Goal: Information Seeking & Learning: Check status

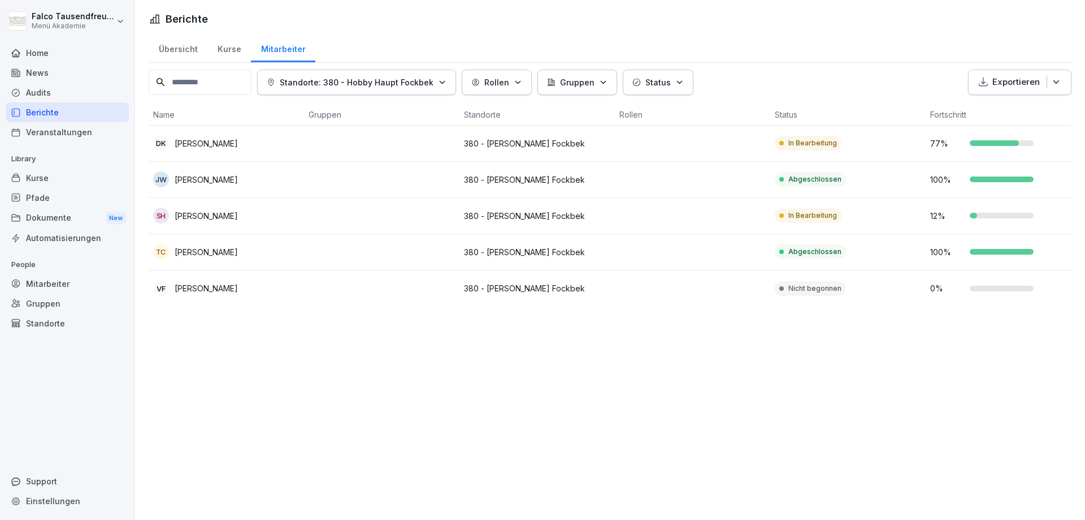
click at [267, 49] on div "Mitarbeiter" at bounding box center [283, 47] width 64 height 29
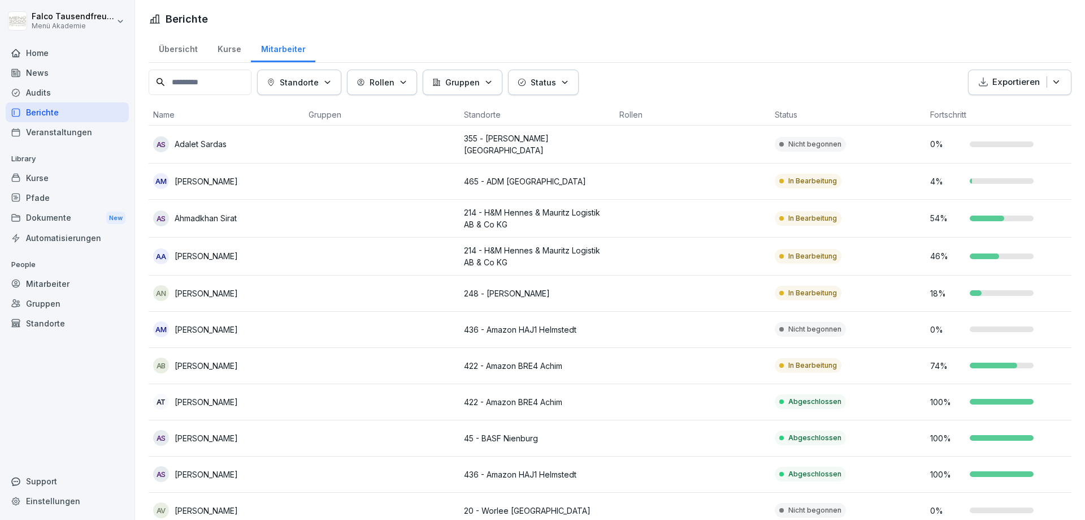
click at [555, 77] on p "Status" at bounding box center [543, 82] width 25 height 12
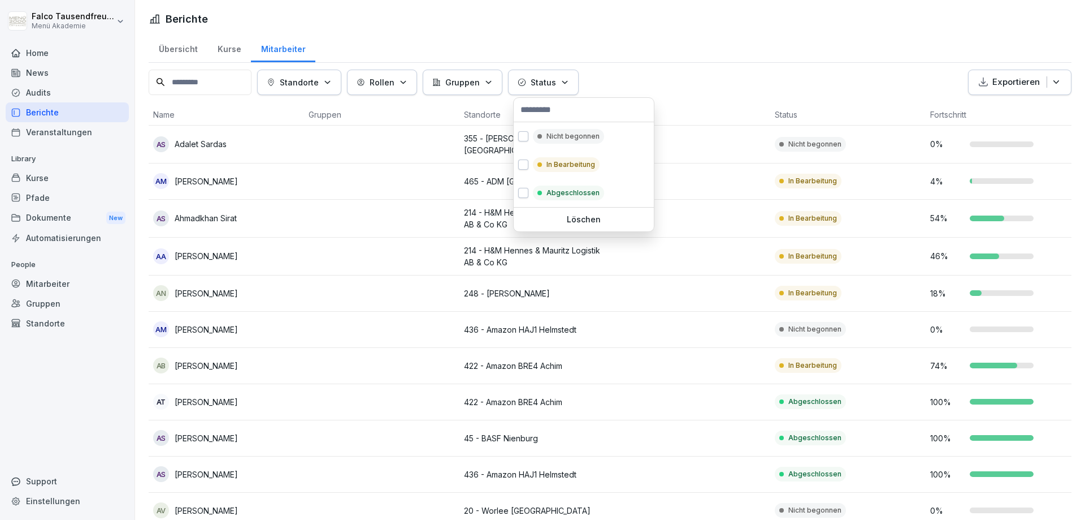
click at [553, 119] on div at bounding box center [584, 110] width 140 height 24
click at [549, 145] on div "Nicht begonnen" at bounding box center [584, 136] width 140 height 28
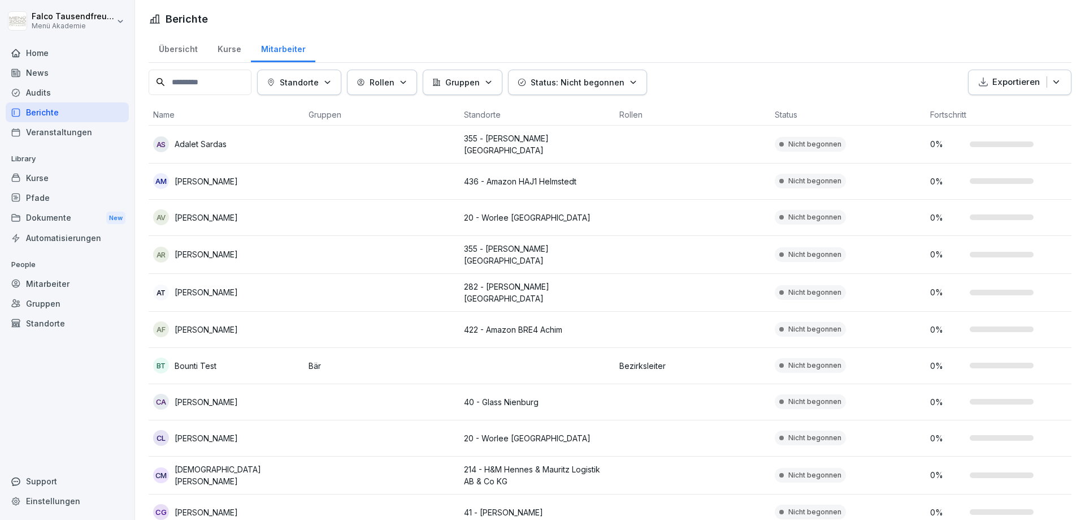
click at [698, 59] on html "Falco Tausendfreund Menü Akademie Home News Audits Berichte Veranstaltungen Lib…" at bounding box center [542, 260] width 1085 height 520
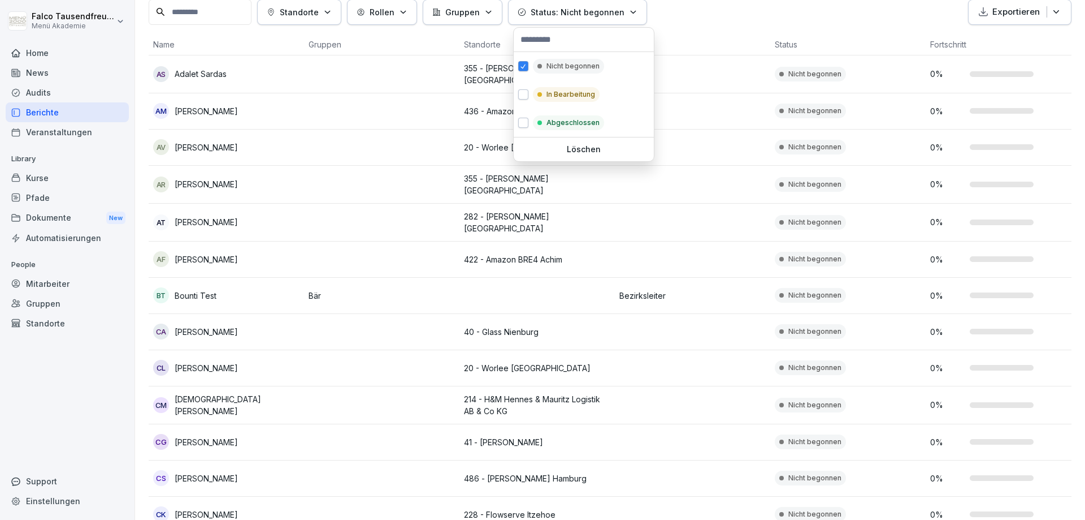
scroll to position [70, 0]
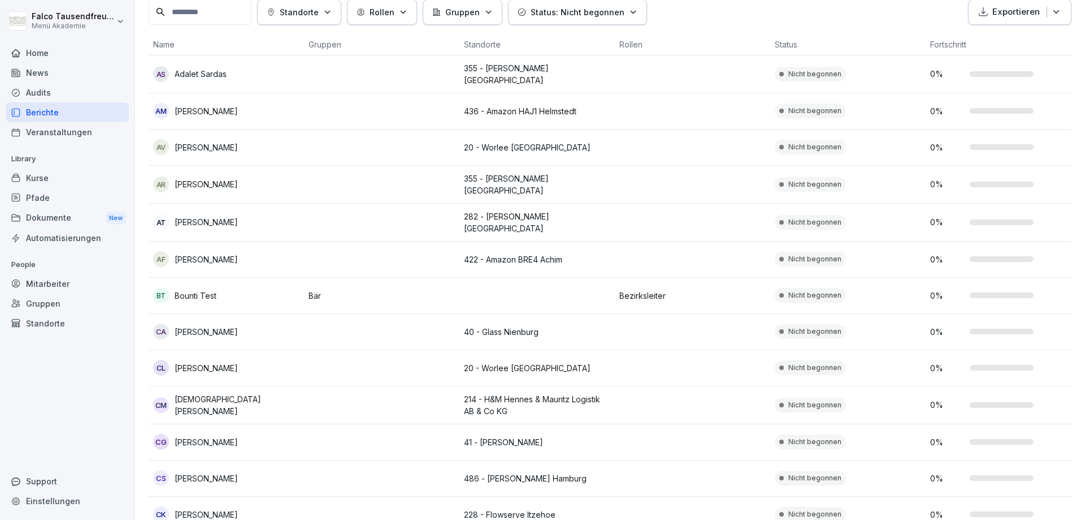
click at [1085, 145] on html "Falco Tausendfreund Menü Akademie Home News Audits Berichte Veranstaltungen Lib…" at bounding box center [542, 260] width 1085 height 520
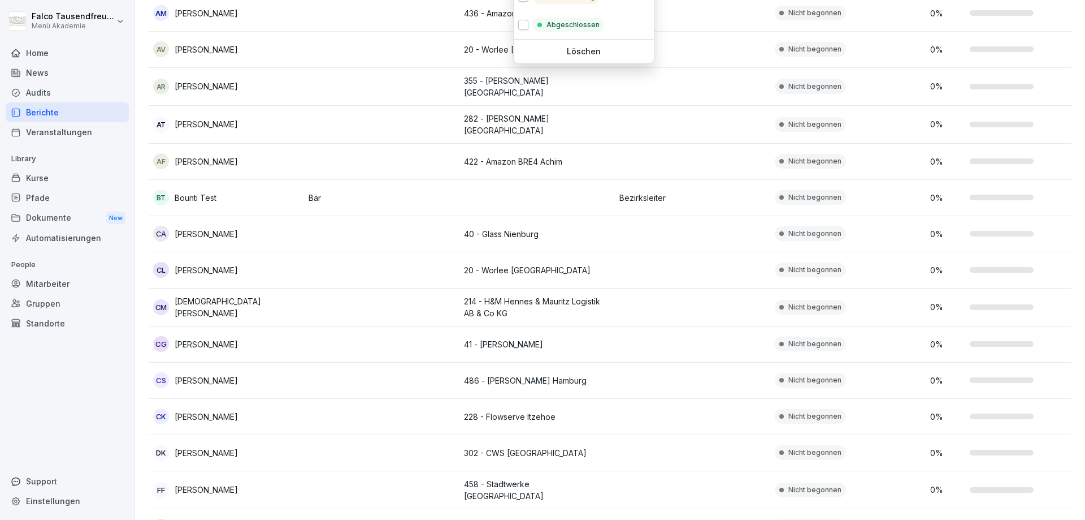
scroll to position [0, 0]
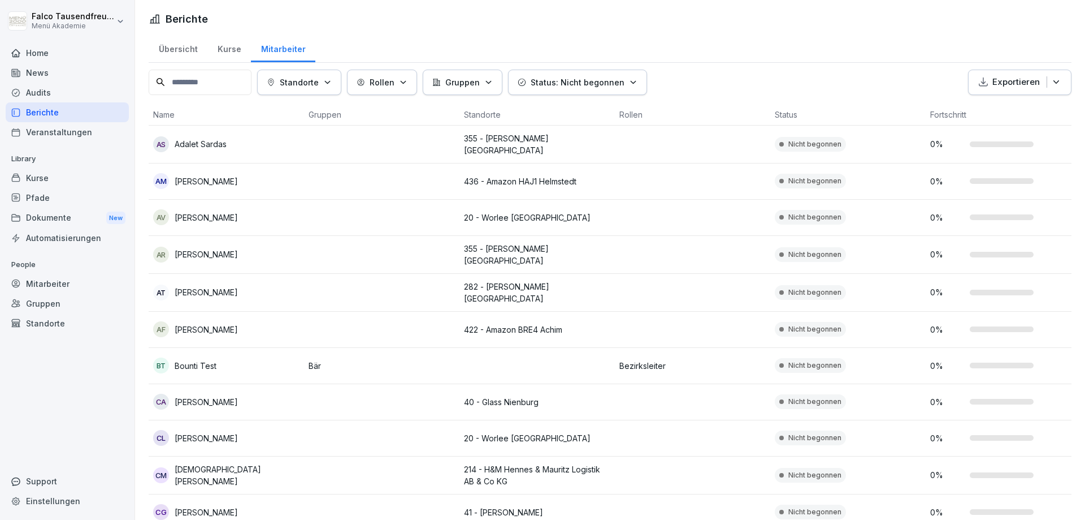
click at [1085, 38] on html "Falco Tausendfreund Menü Akademie Home News Audits Berichte Veranstaltungen Lib…" at bounding box center [542, 260] width 1085 height 520
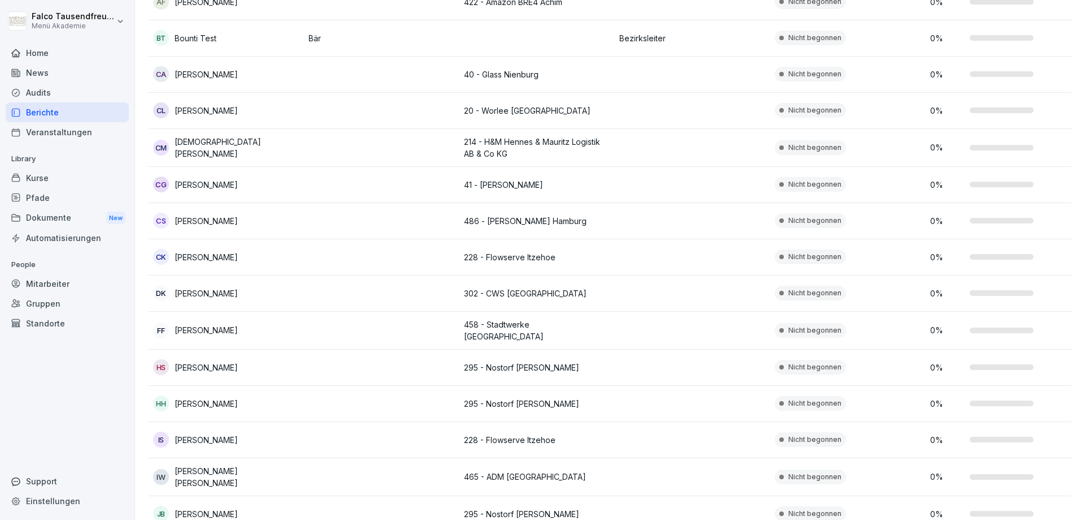
scroll to position [324, 0]
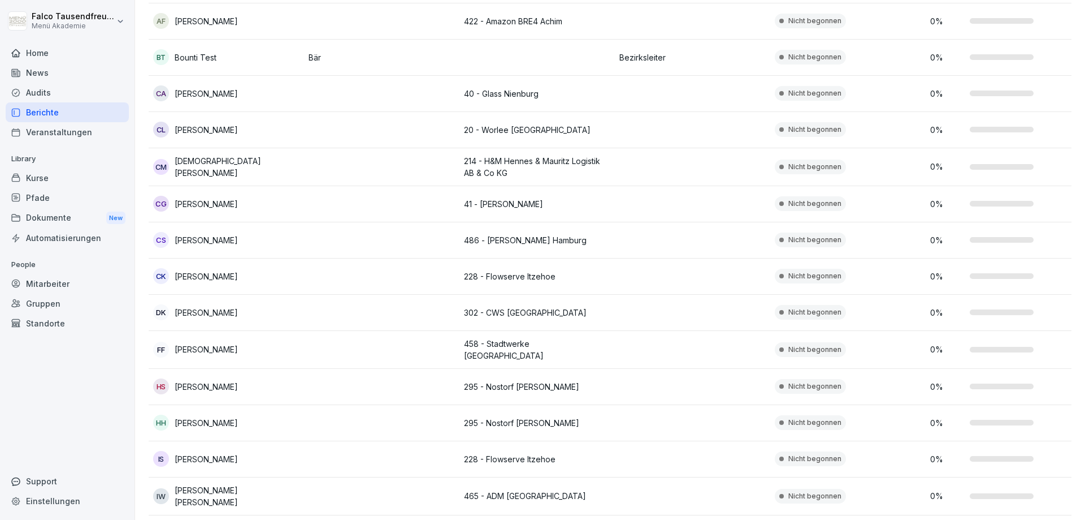
click at [1061, 141] on td "0 %" at bounding box center [1003, 130] width 155 height 36
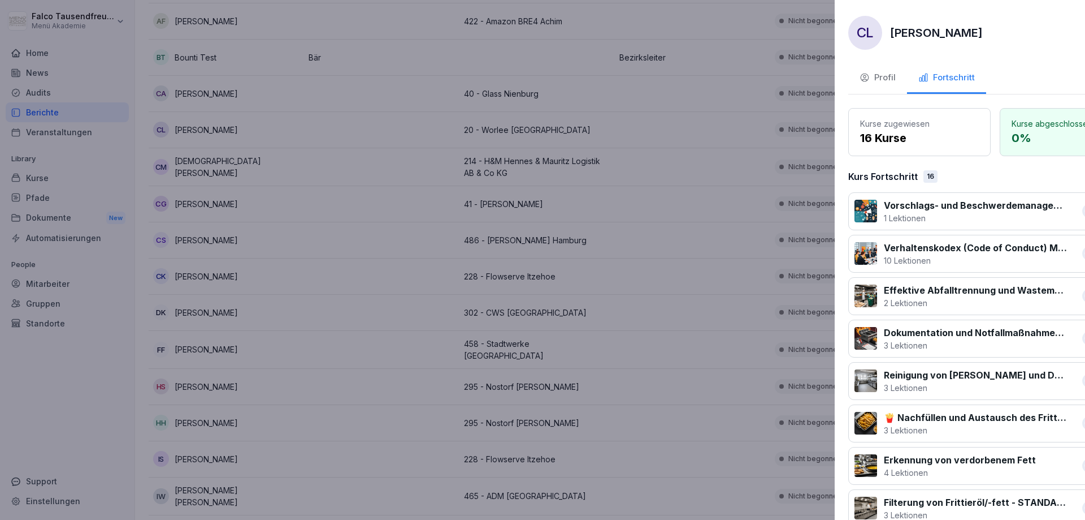
click at [681, 191] on div at bounding box center [542, 260] width 1085 height 520
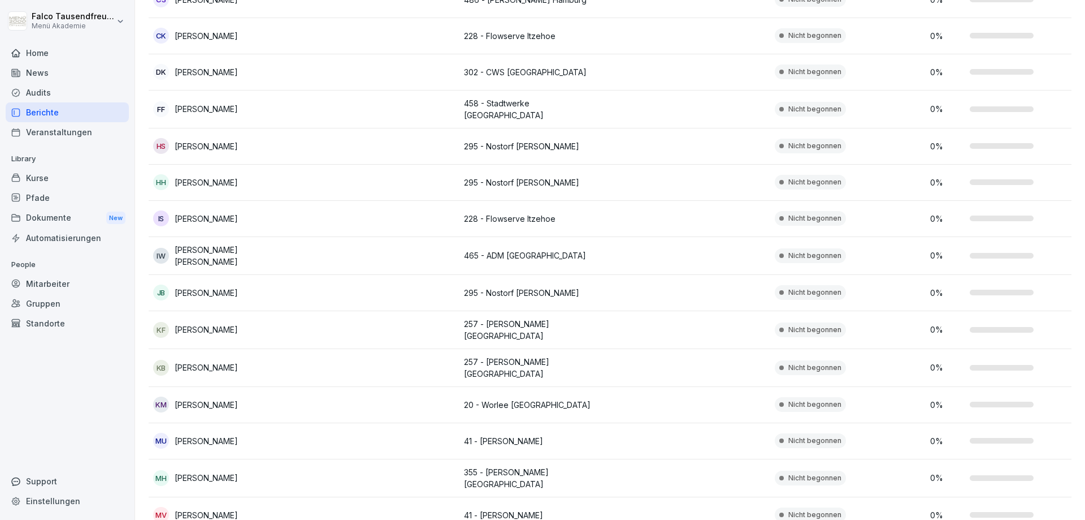
scroll to position [557, 0]
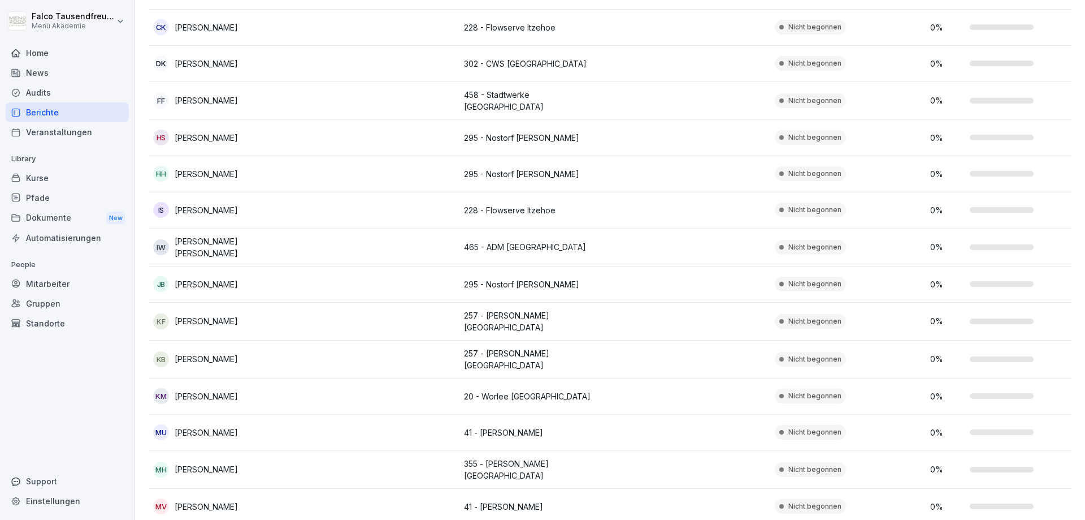
click at [184, 390] on p "[PERSON_NAME]" at bounding box center [206, 396] width 63 height 12
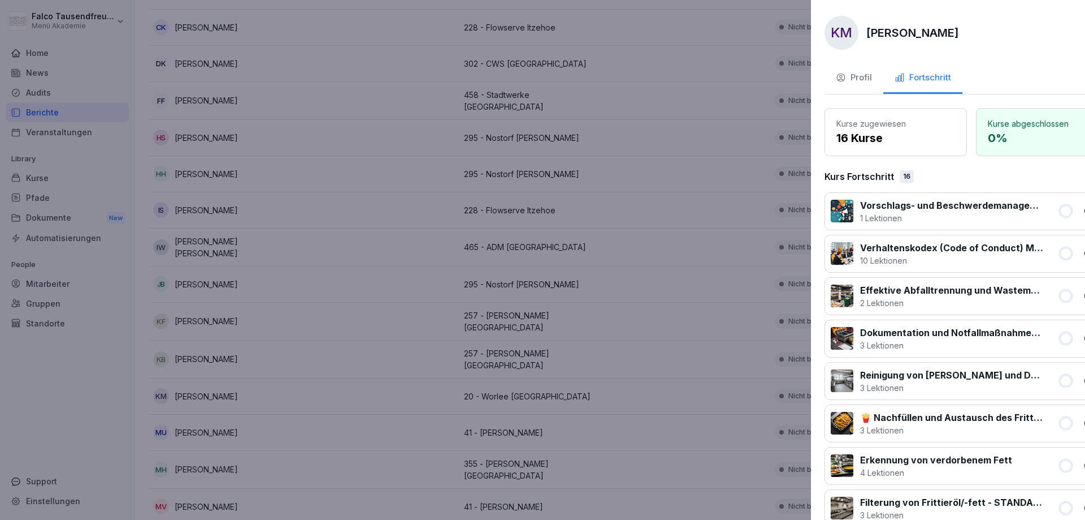
click at [89, 403] on div at bounding box center [542, 260] width 1085 height 520
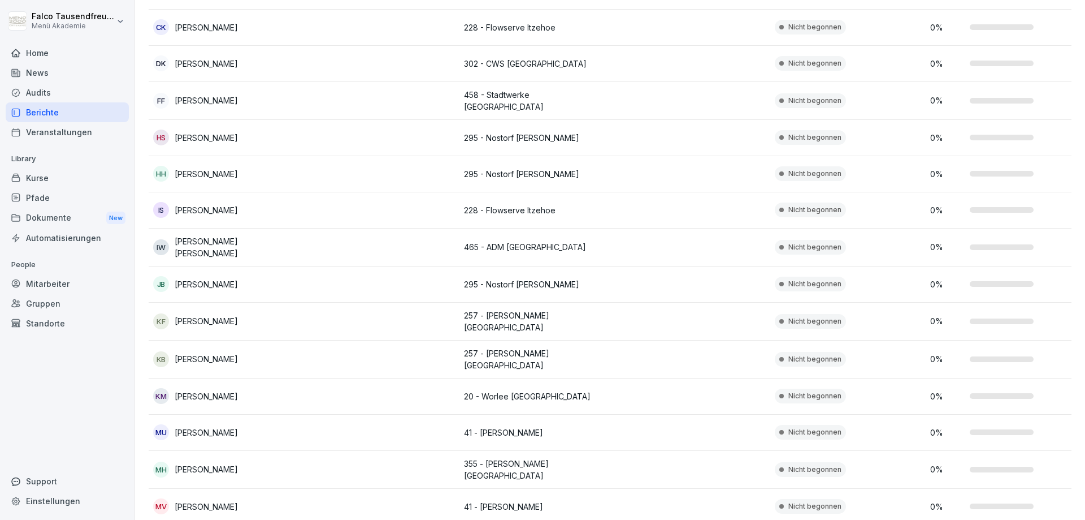
click at [201, 390] on div "KM [PERSON_NAME]" at bounding box center [226, 396] width 146 height 16
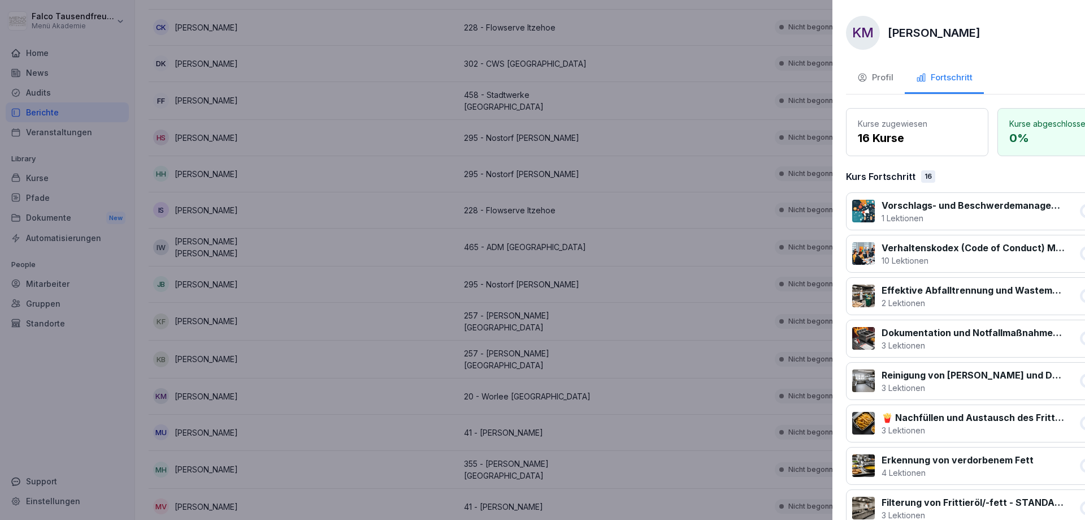
click at [31, 375] on div at bounding box center [542, 260] width 1085 height 520
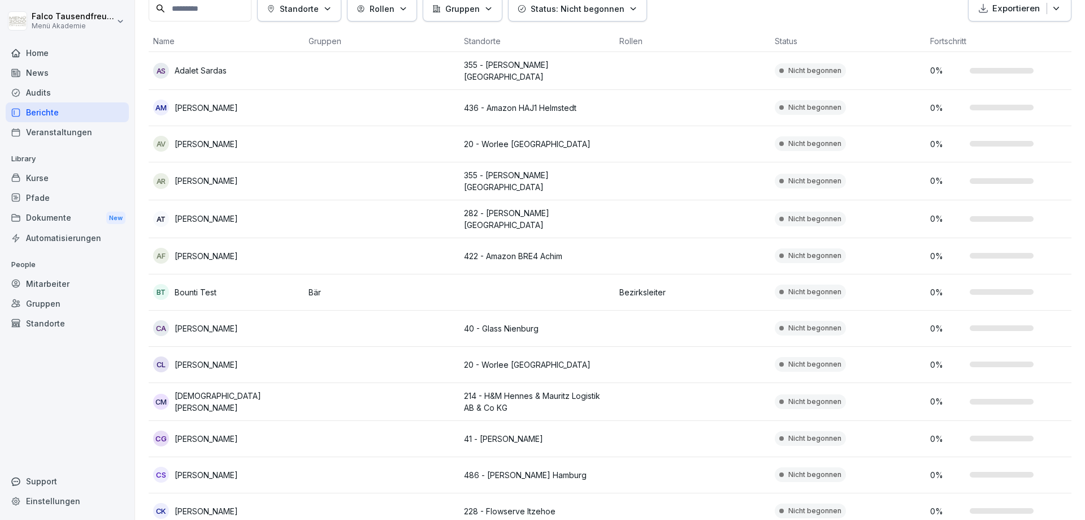
scroll to position [0, 0]
